Goal: Task Accomplishment & Management: Manage account settings

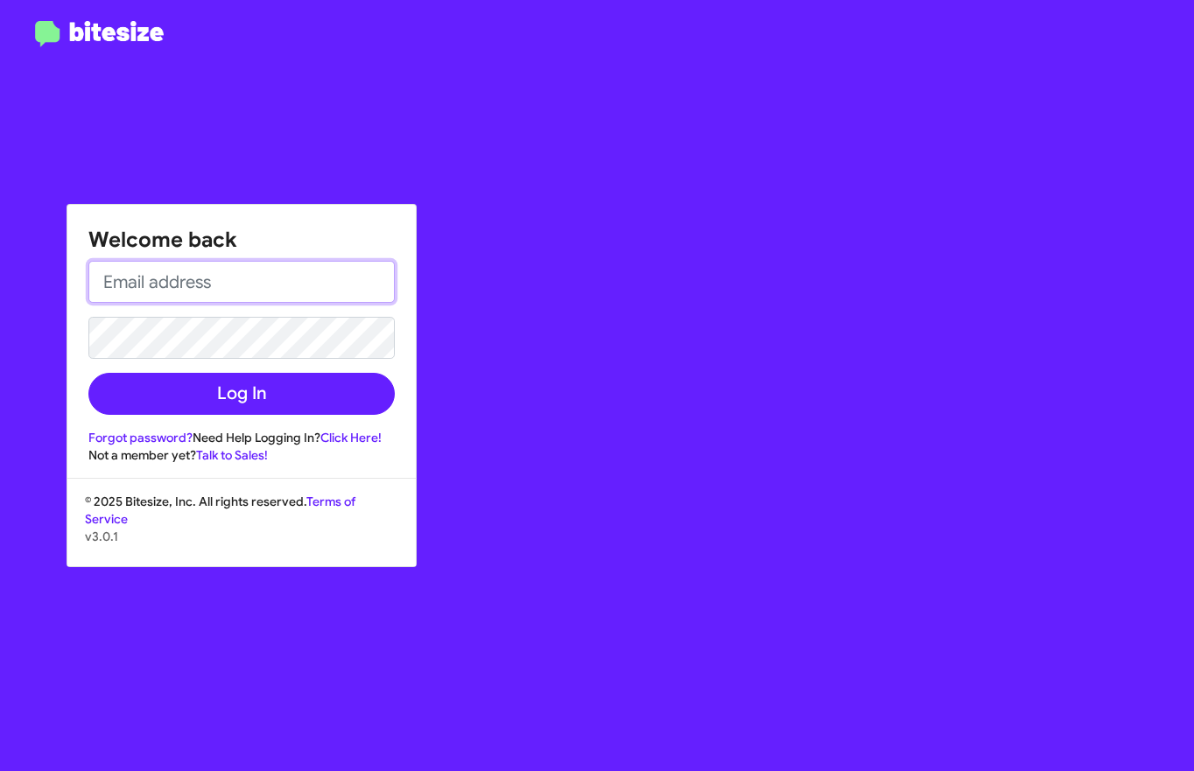
click at [269, 288] on input "email" at bounding box center [241, 282] width 306 height 42
click at [277, 289] on input "court" at bounding box center [241, 282] width 306 height 42
paste input "[EMAIL_ADDRESS][PERSON_NAME][PERSON_NAME][DOMAIN_NAME]"
type input "[PERSON_NAME][EMAIL_ADDRESS][PERSON_NAME][PERSON_NAME][DOMAIN_NAME]"
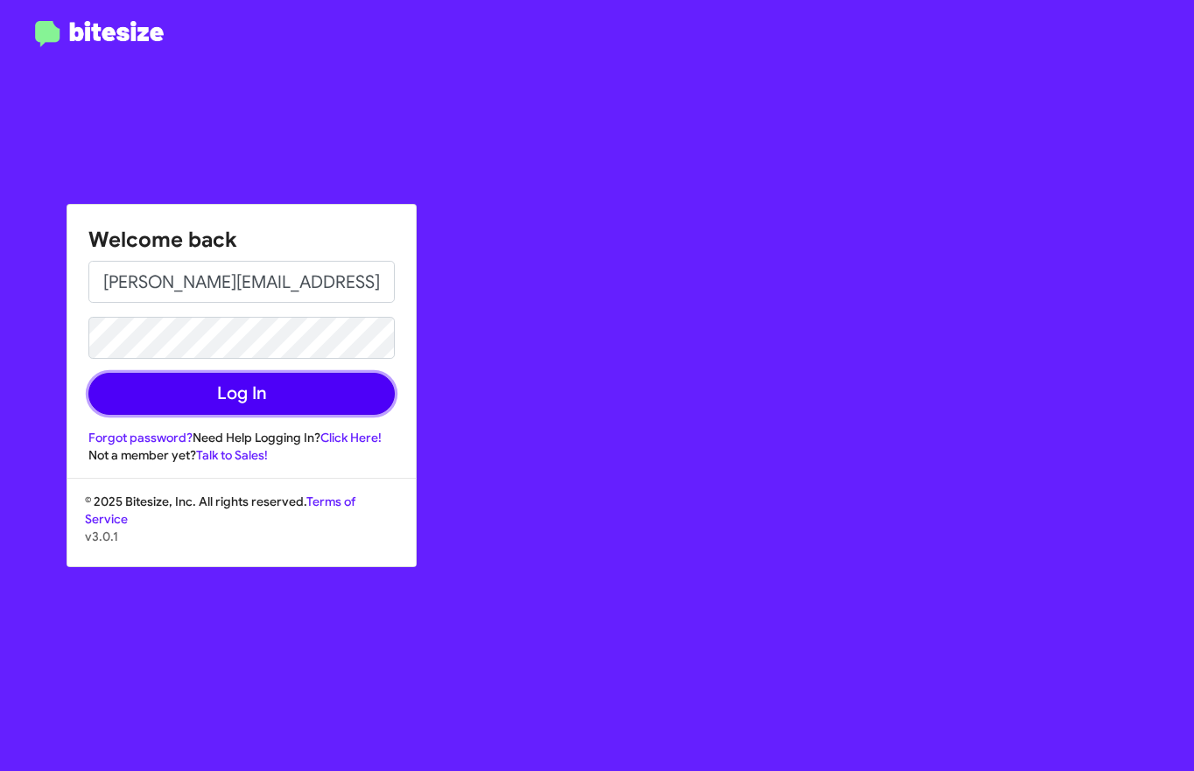
click at [200, 402] on button "Log In" at bounding box center [241, 394] width 306 height 42
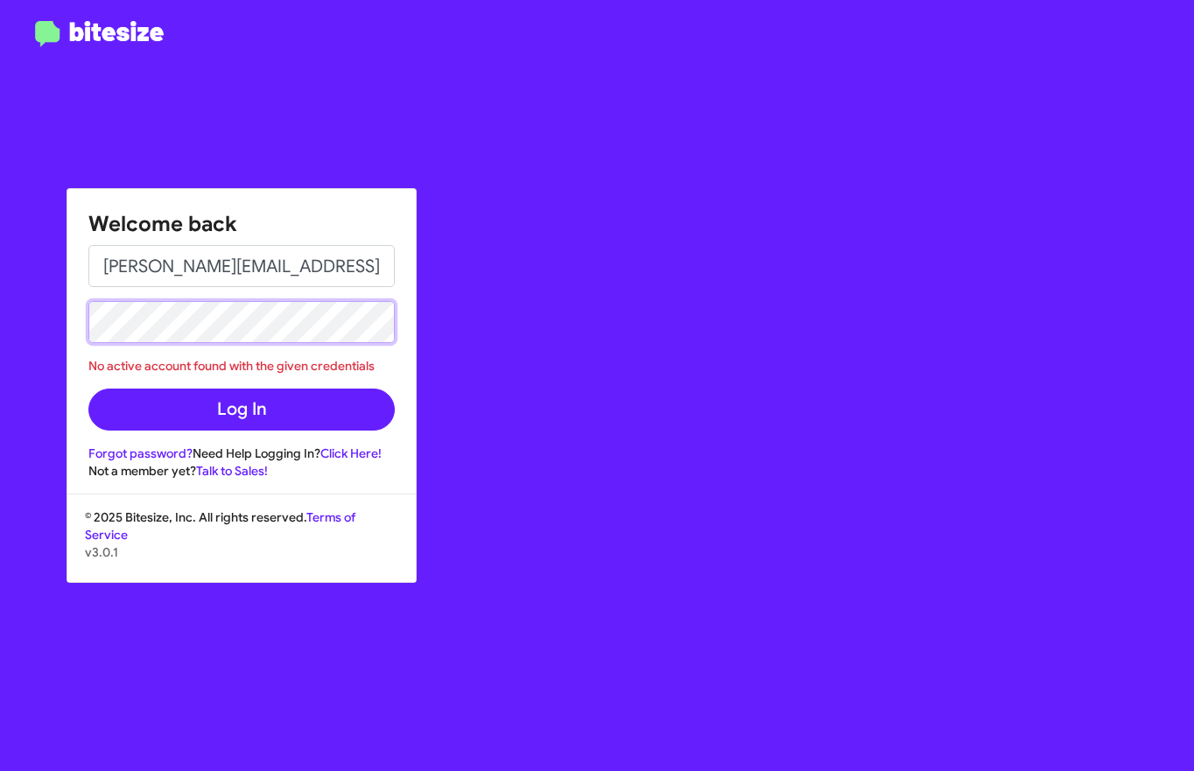
click at [88, 389] on button "Log In" at bounding box center [241, 410] width 306 height 42
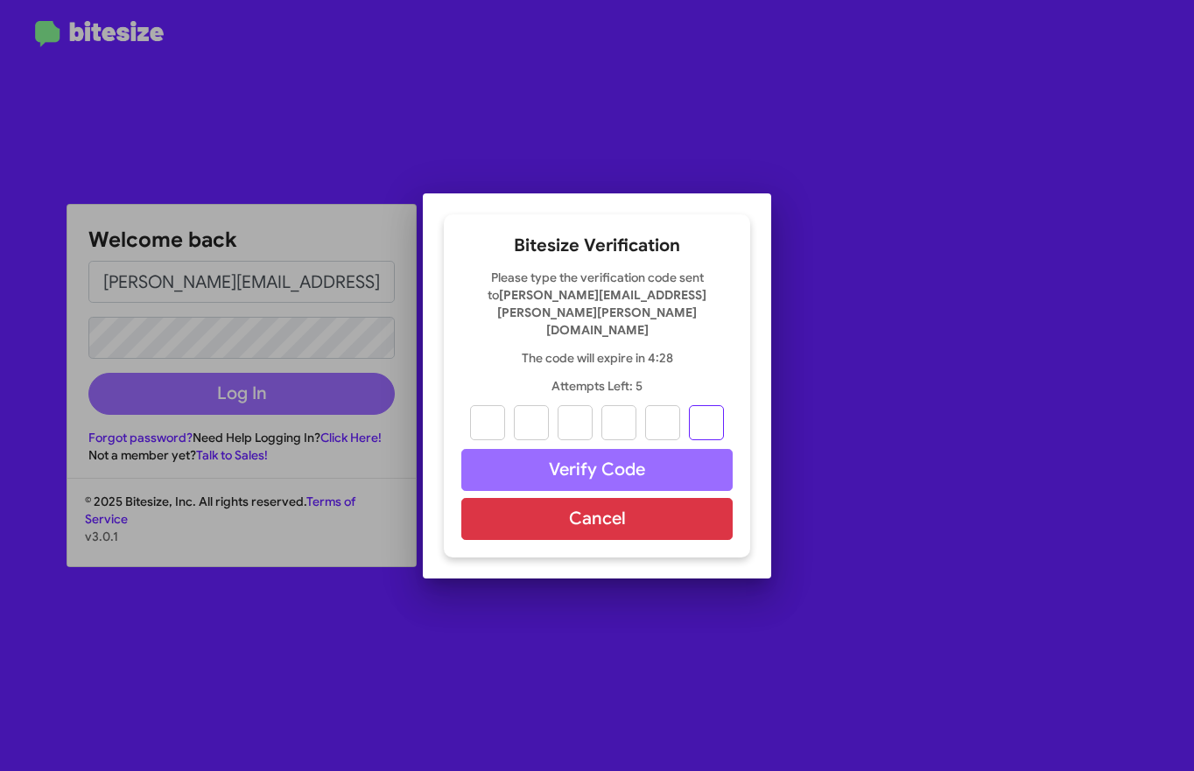
paste input "9"
type input "3"
type input "1"
type input "8"
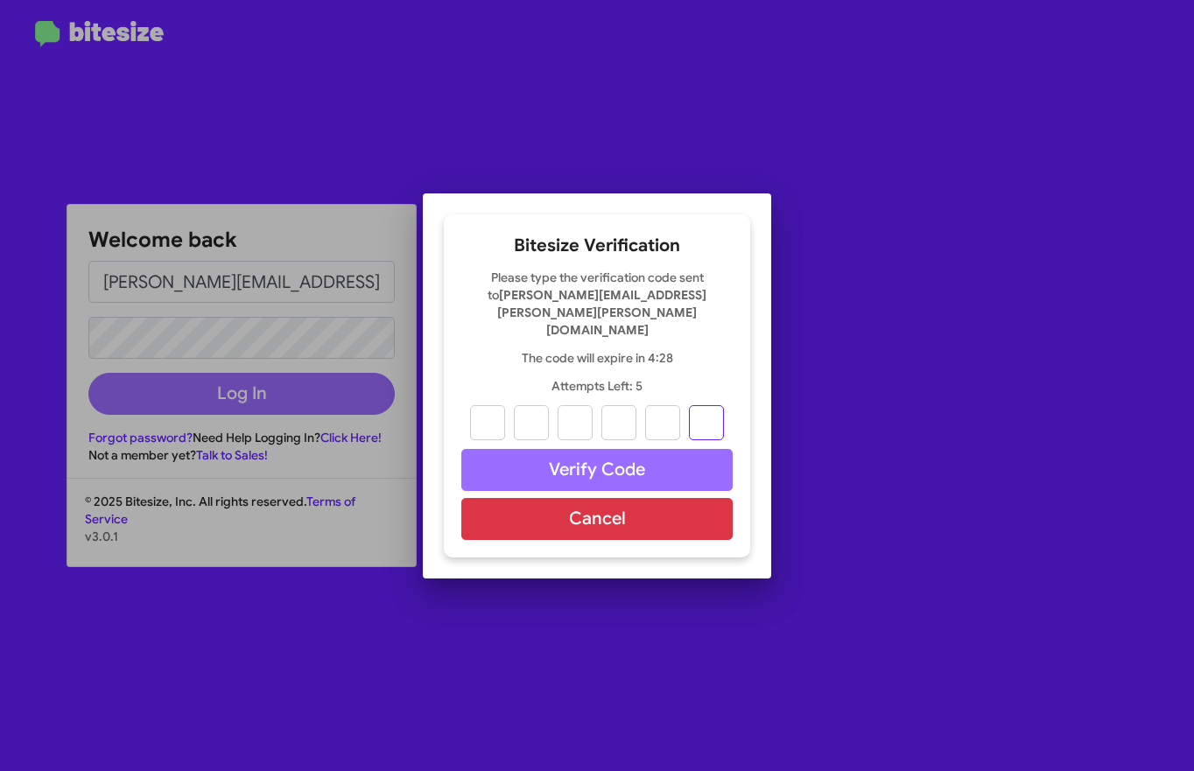
type input "9"
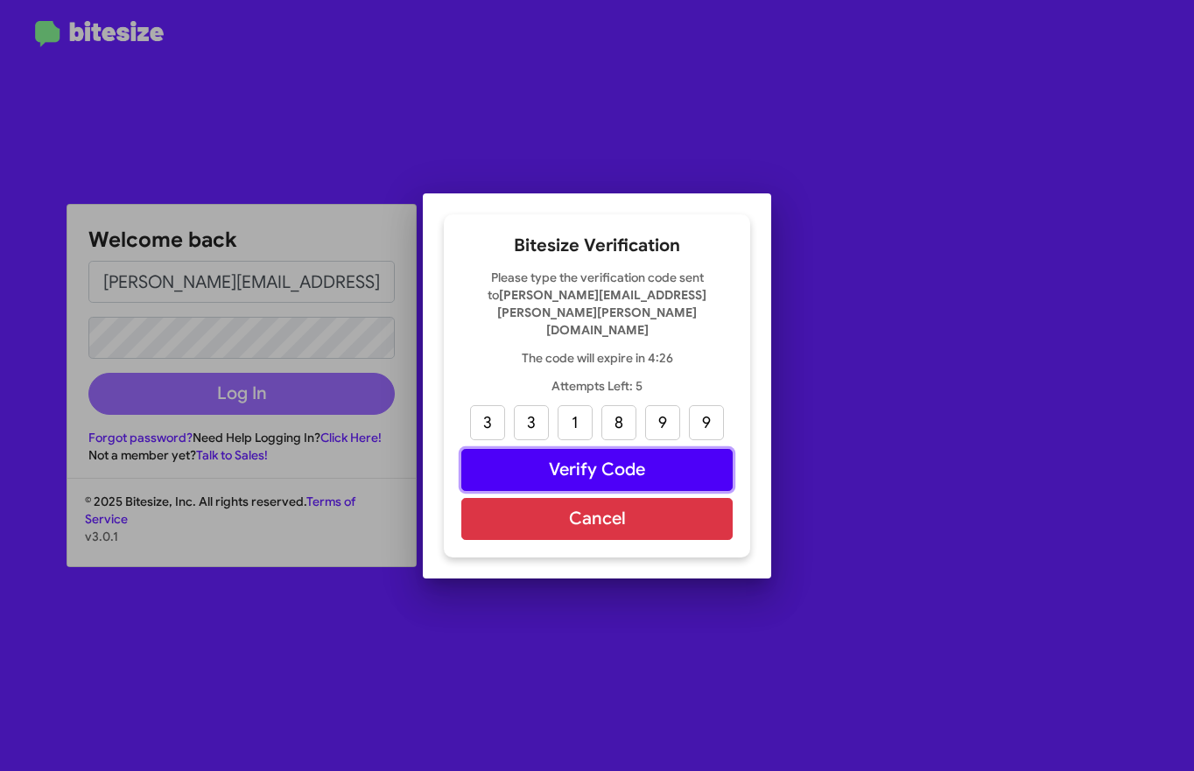
click at [588, 449] on button "Verify Code" at bounding box center [596, 470] width 271 height 42
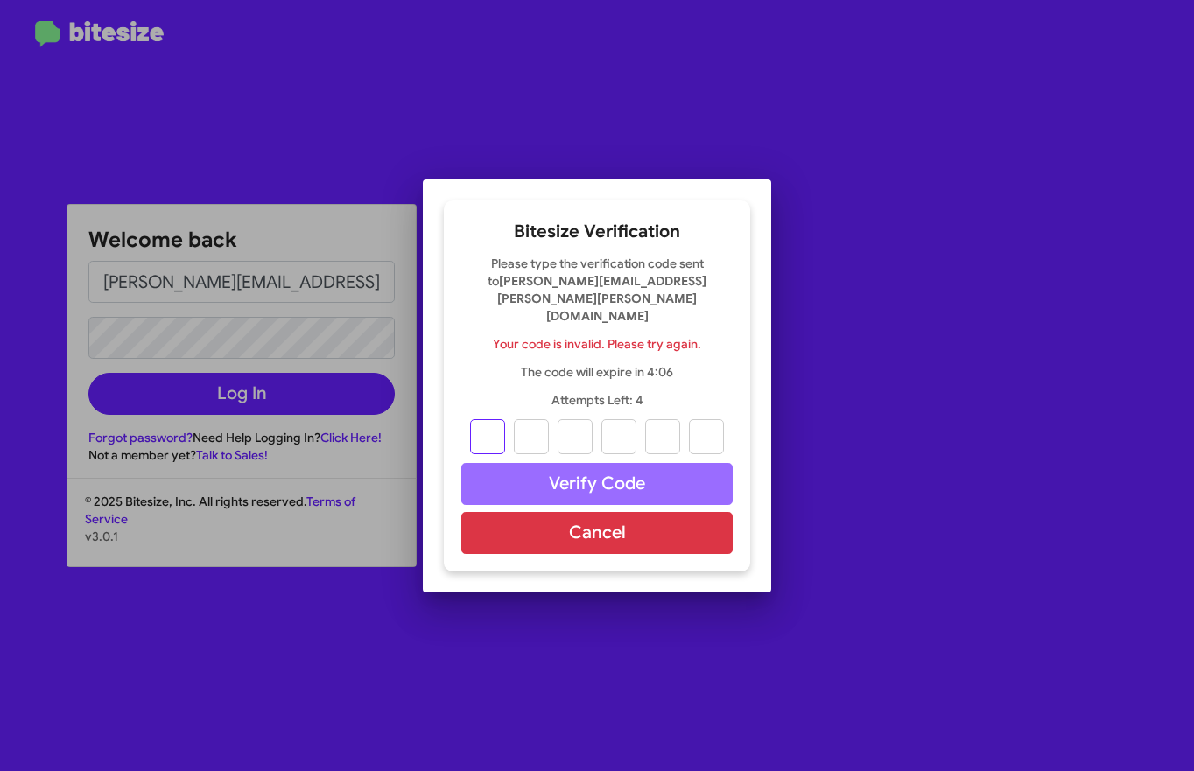
type input "3"
type input "1"
type input "8"
type input "9"
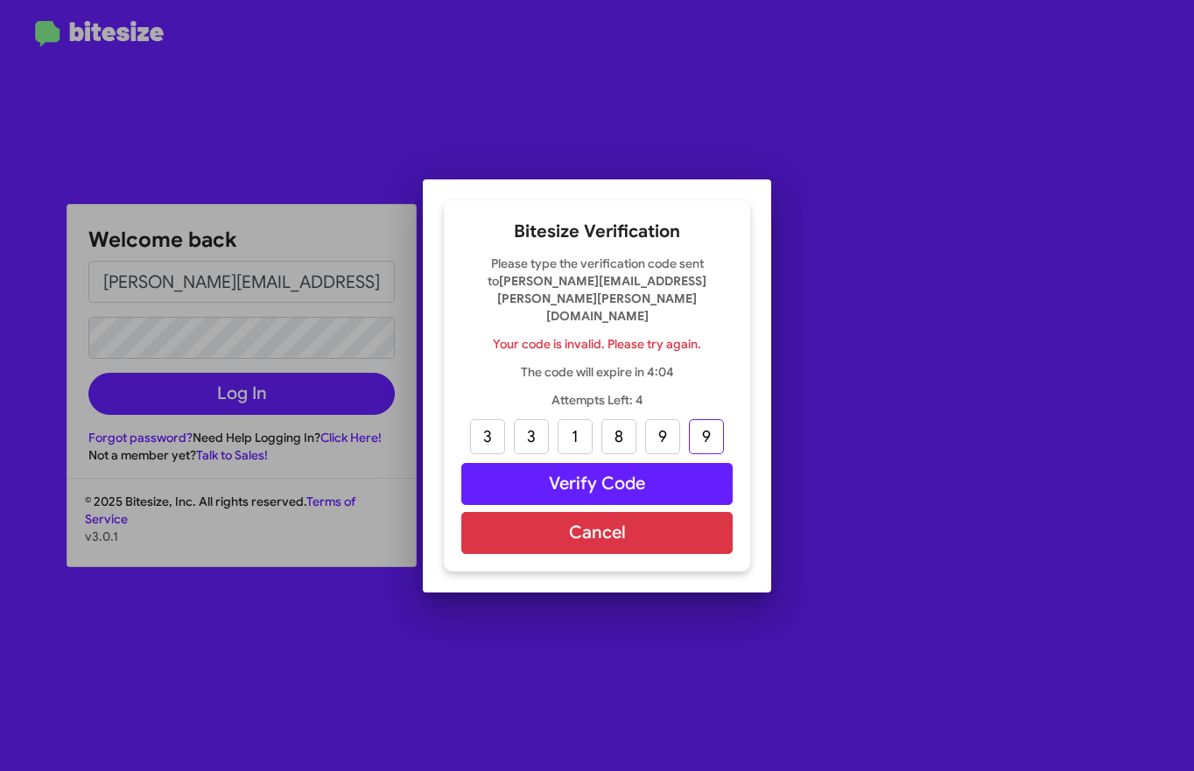
type input "9"
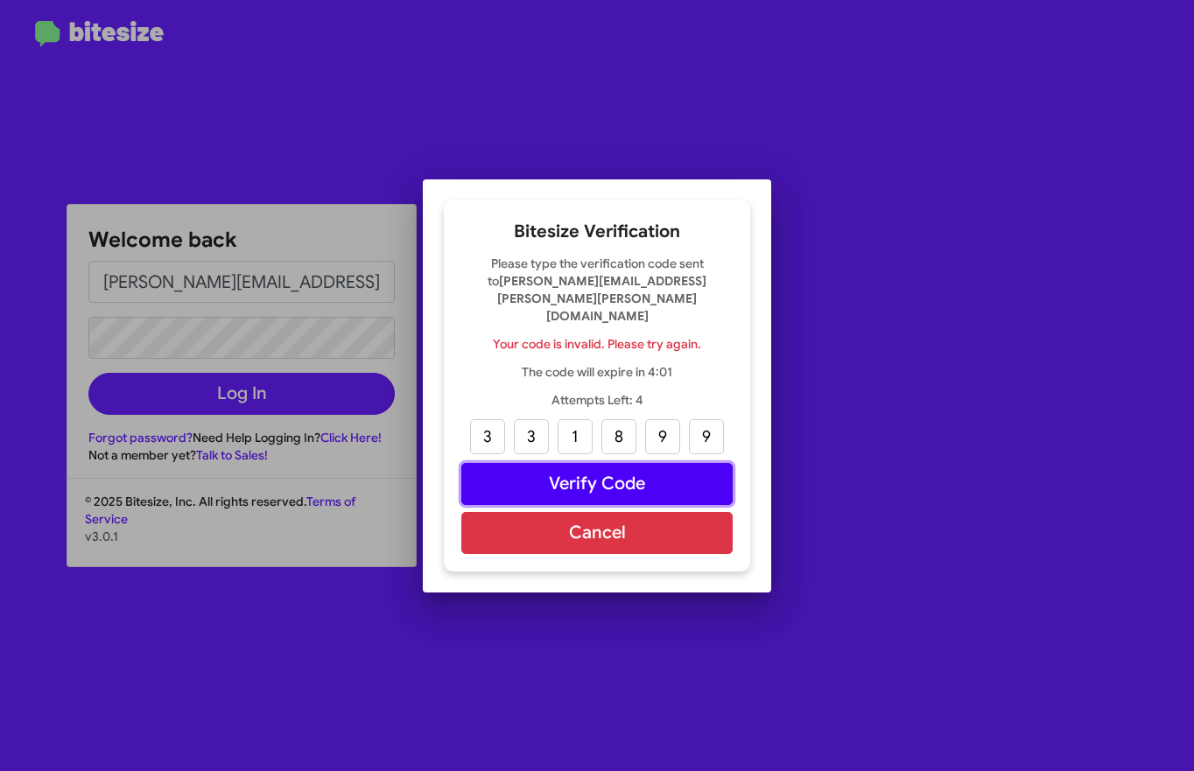
click at [638, 472] on button "Verify Code" at bounding box center [596, 484] width 271 height 42
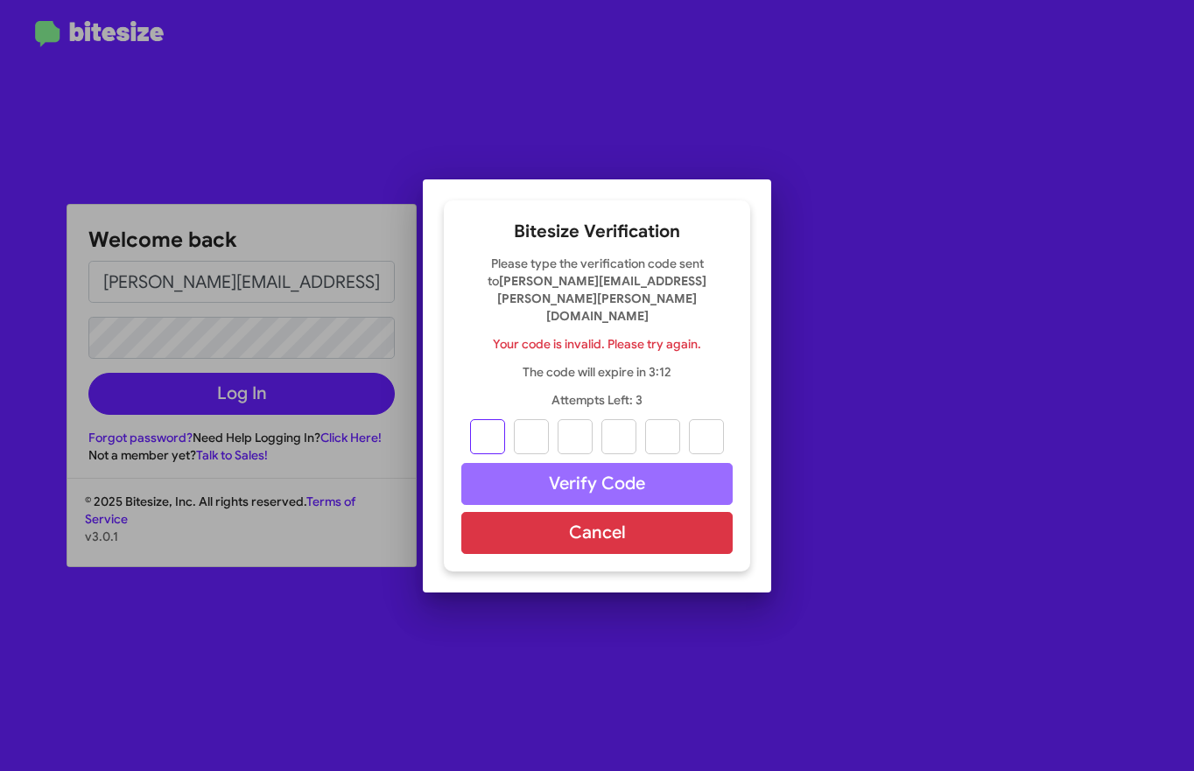
type input "3"
type input "1"
type input "8"
type input "9"
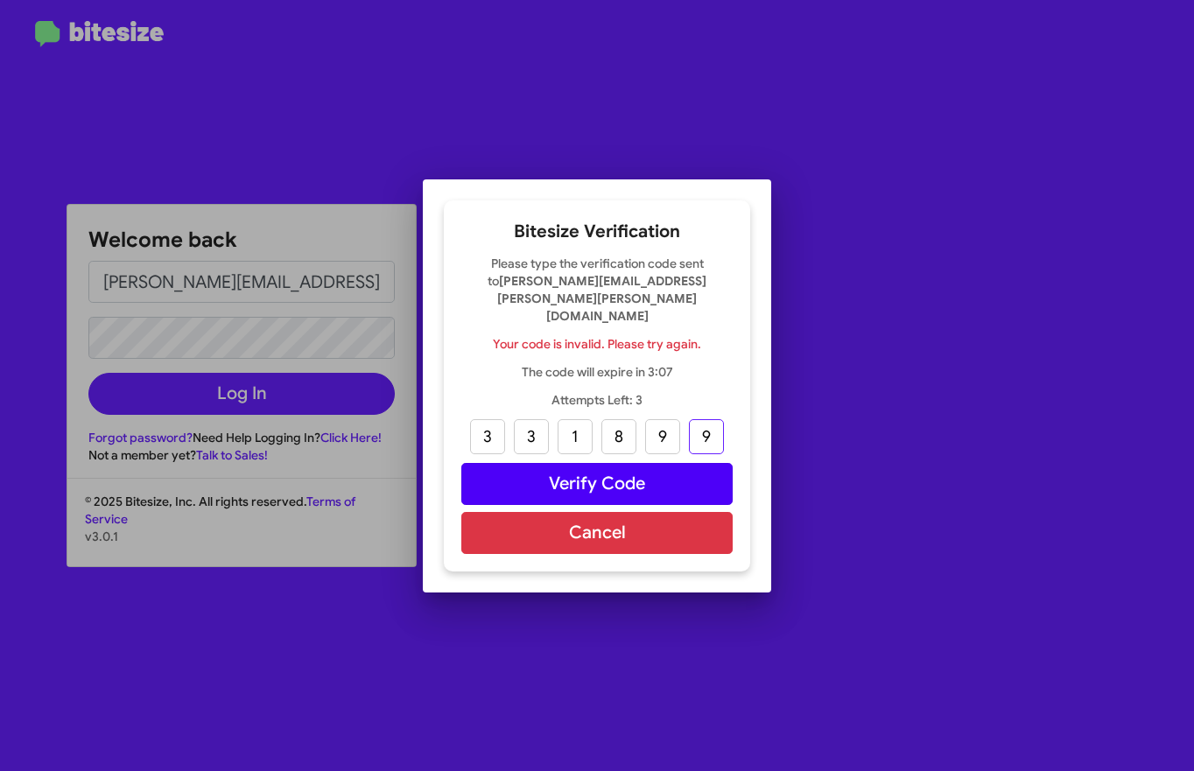
type input "9"
click at [563, 463] on button "Verify Code" at bounding box center [596, 484] width 271 height 42
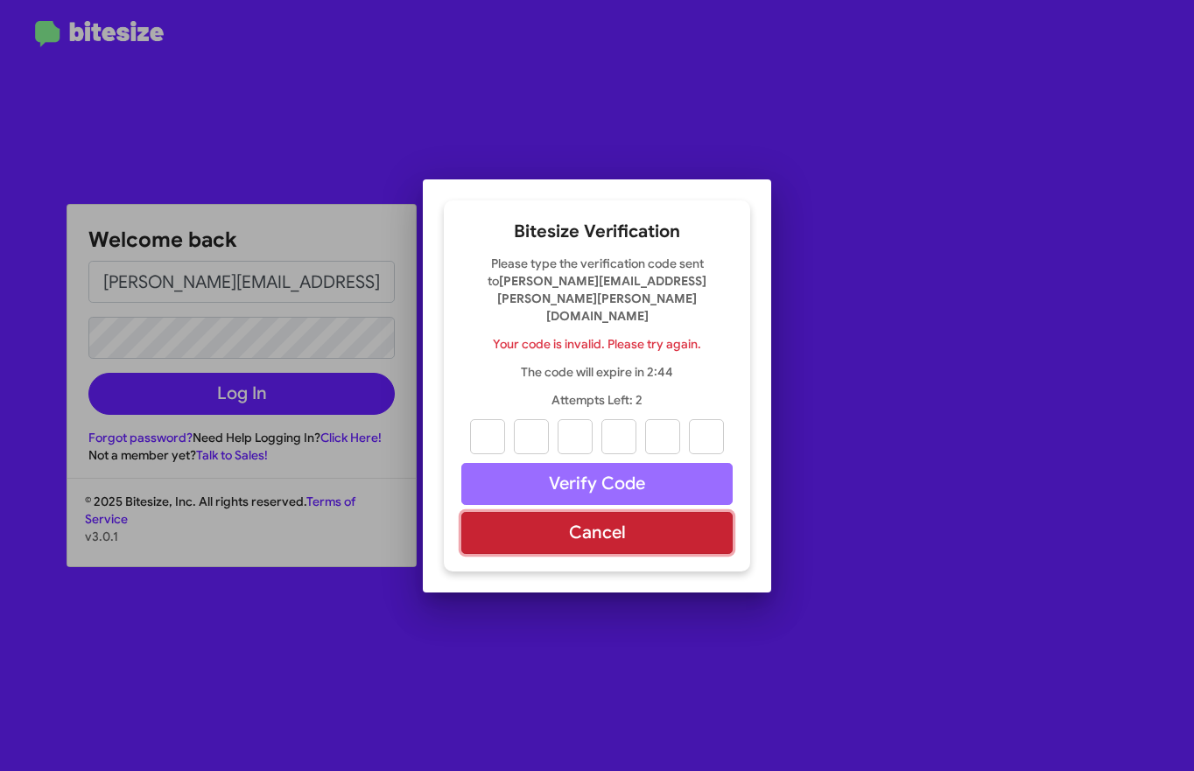
click at [642, 518] on button "Cancel" at bounding box center [596, 533] width 271 height 42
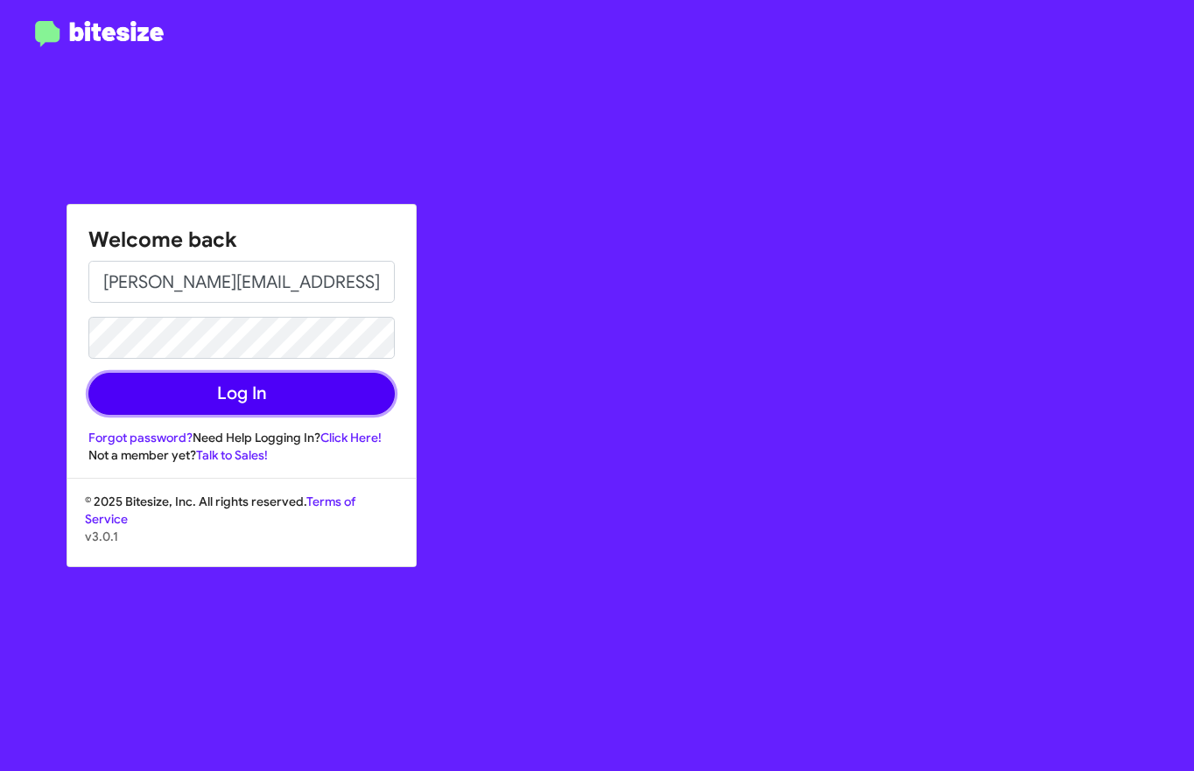
click at [307, 403] on button "Log In" at bounding box center [241, 394] width 306 height 42
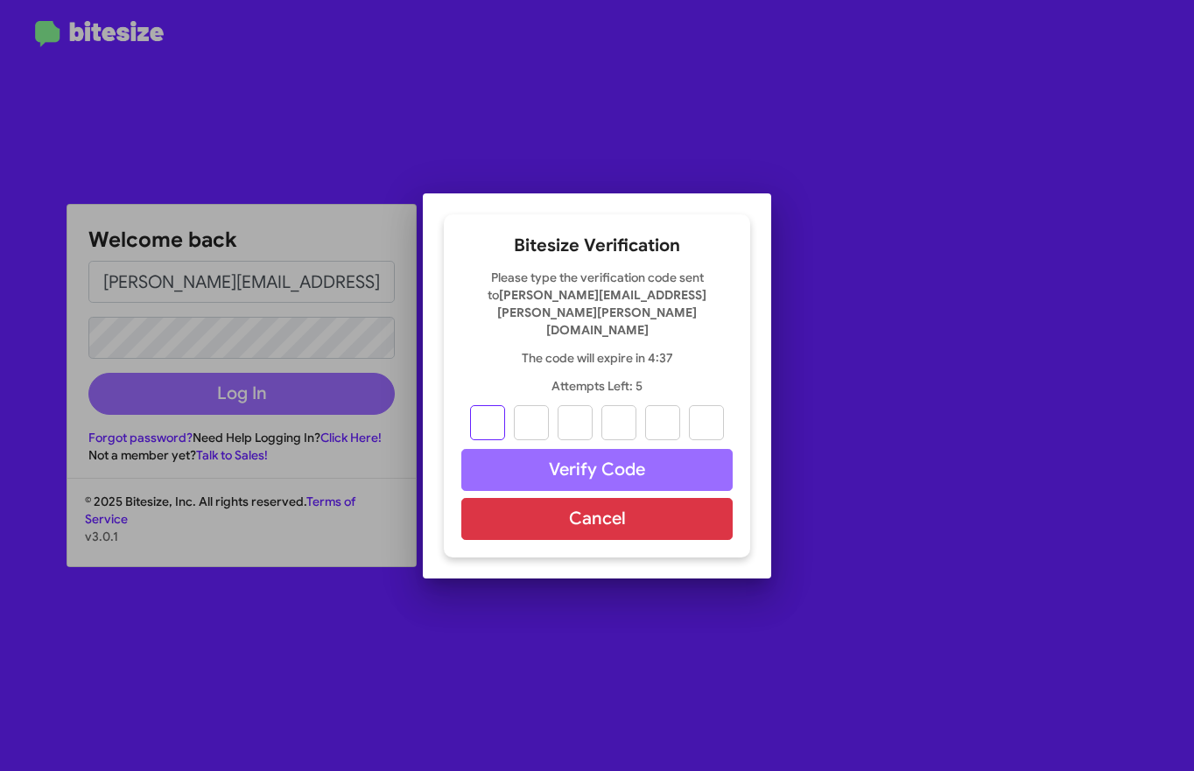
type input "9"
type input "3"
type input "6"
type input "9"
type input "4"
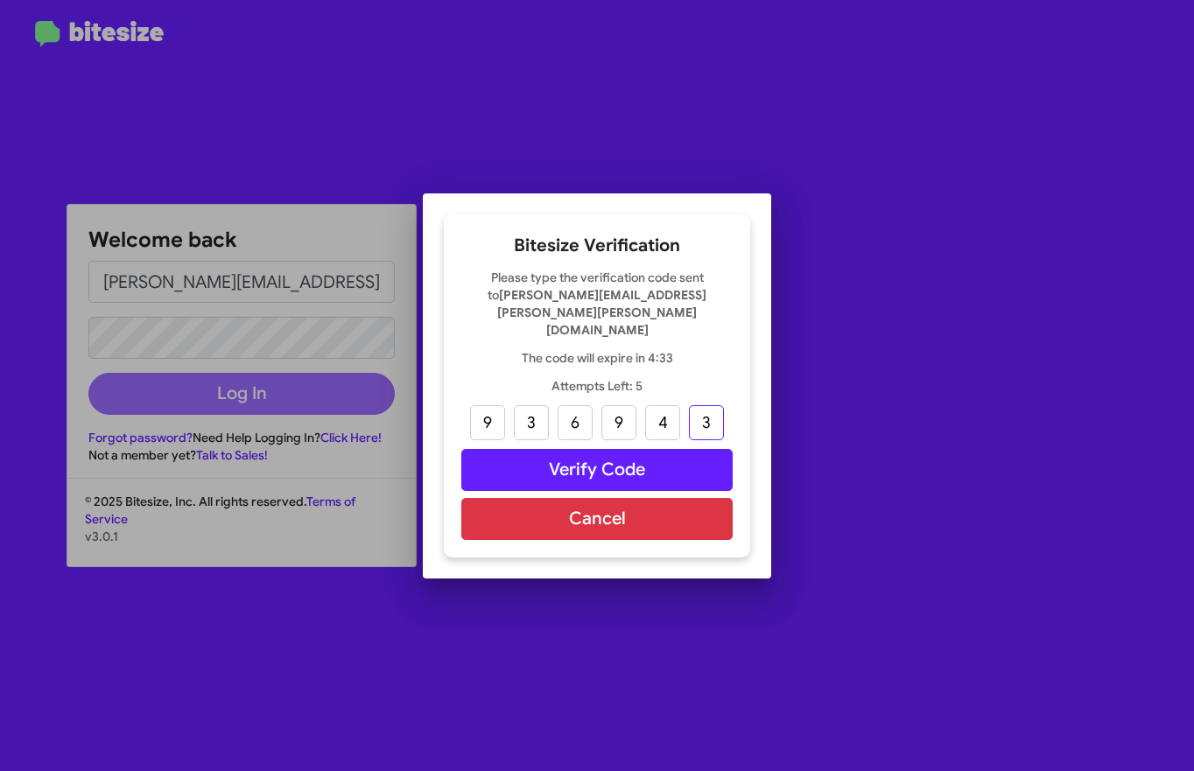
type input "3"
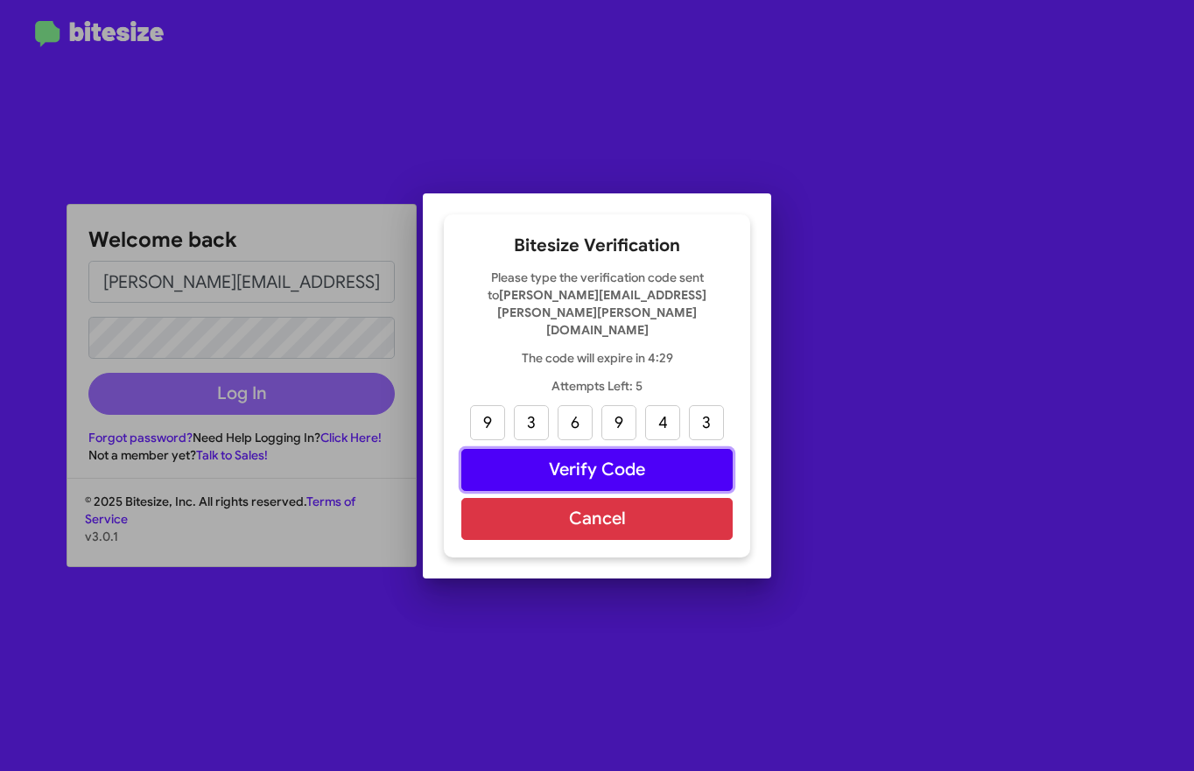
click at [649, 450] on button "Verify Code" at bounding box center [596, 470] width 271 height 42
